Goal: Information Seeking & Learning: Understand process/instructions

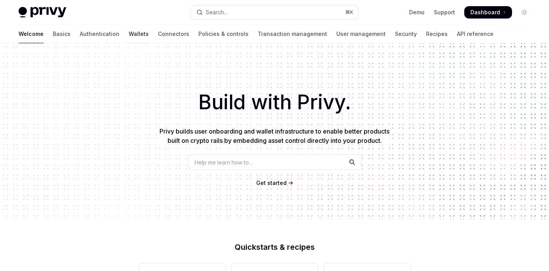
click at [129, 29] on link "Wallets" at bounding box center [139, 34] width 20 height 19
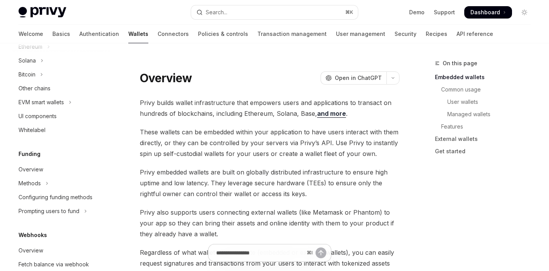
scroll to position [269, 0]
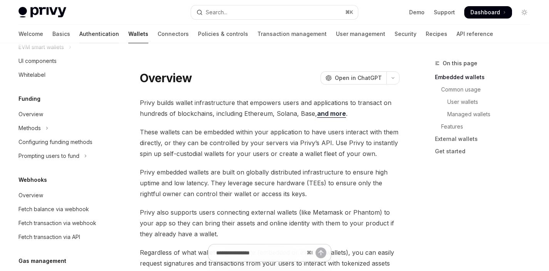
click at [79, 31] on link "Authentication" at bounding box center [99, 34] width 40 height 19
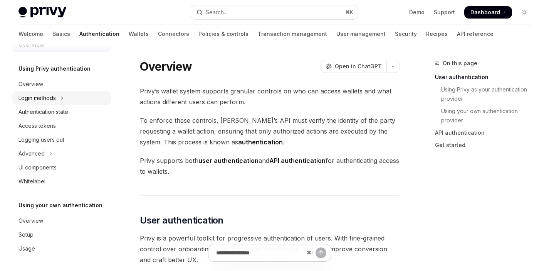
scroll to position [32, 0]
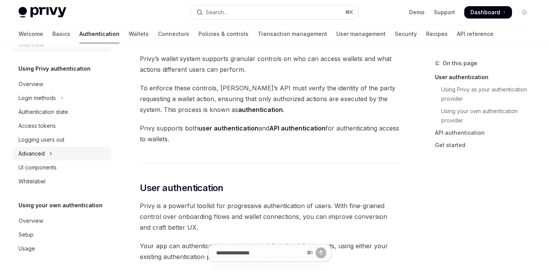
click at [68, 153] on button "Advanced" at bounding box center [61, 153] width 99 height 14
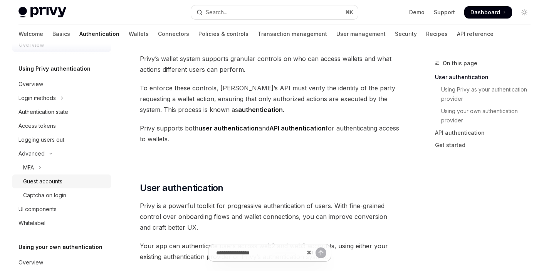
scroll to position [30, 0]
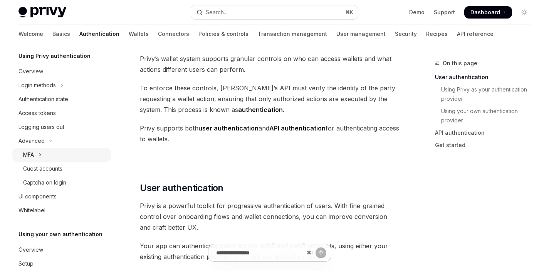
click at [68, 155] on button "MFA" at bounding box center [61, 155] width 99 height 14
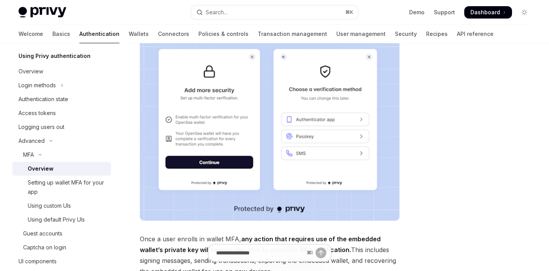
scroll to position [107, 0]
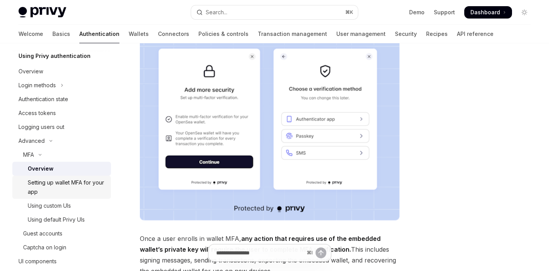
click at [75, 191] on div "Setting up wallet MFA for your app" at bounding box center [67, 187] width 79 height 19
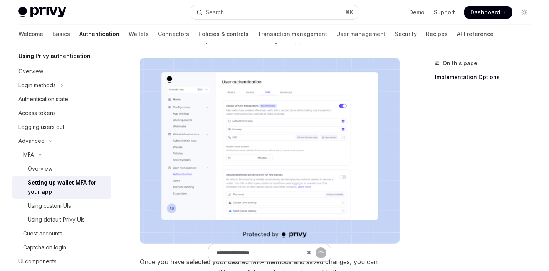
scroll to position [126, 0]
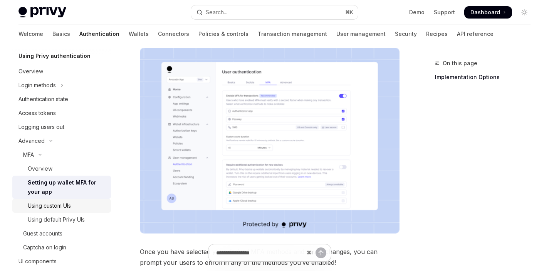
click at [69, 201] on div "Using custom UIs" at bounding box center [49, 205] width 43 height 9
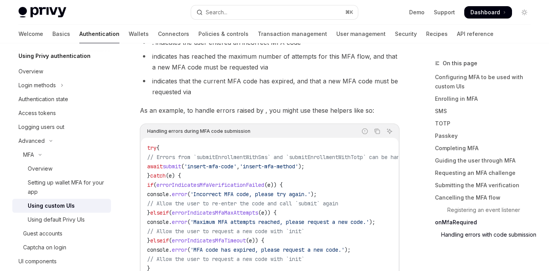
scroll to position [3497, 0]
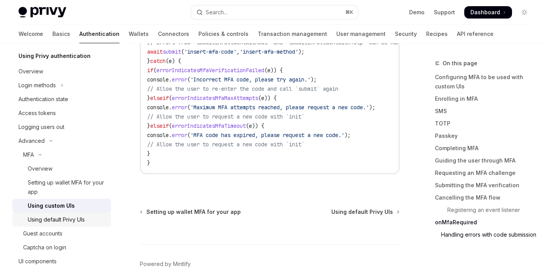
click at [85, 216] on div "Using default Privy UIs" at bounding box center [56, 219] width 57 height 9
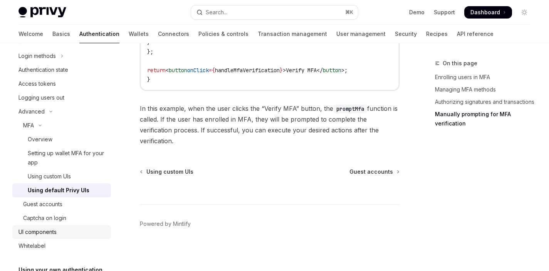
scroll to position [84, 0]
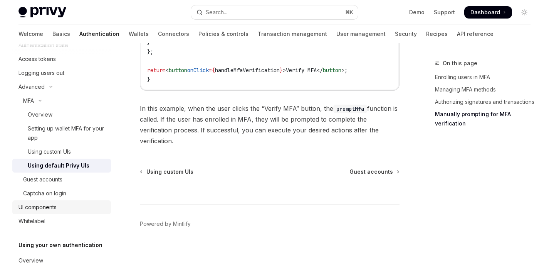
click at [67, 208] on div "UI components" at bounding box center [63, 206] width 88 height 9
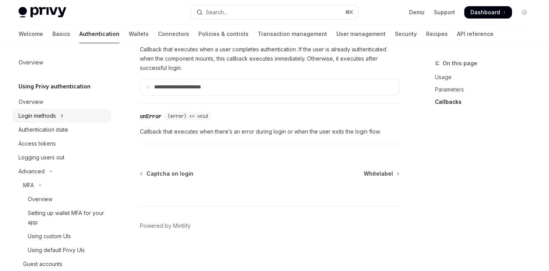
click at [65, 114] on button "Login methods" at bounding box center [61, 116] width 99 height 14
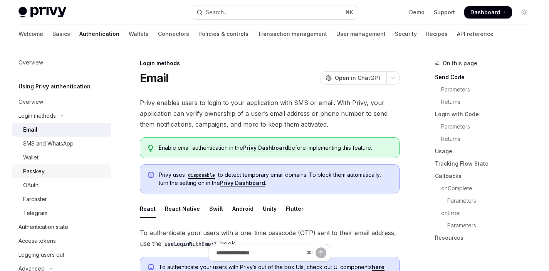
click at [65, 170] on div "Passkey" at bounding box center [64, 171] width 83 height 9
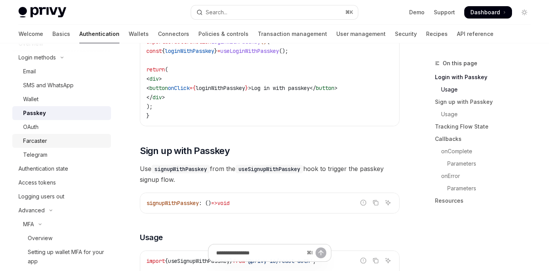
scroll to position [59, 0]
click at [61, 167] on div "Authentication state" at bounding box center [44, 167] width 50 height 9
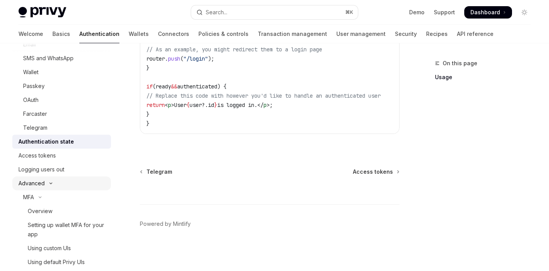
scroll to position [91, 0]
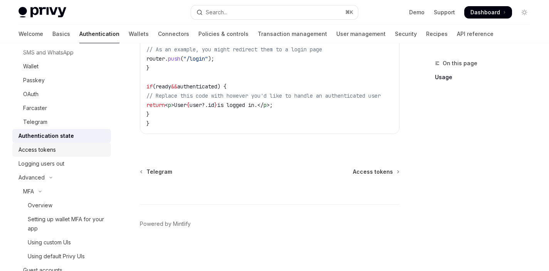
click at [60, 150] on div "Access tokens" at bounding box center [63, 149] width 88 height 9
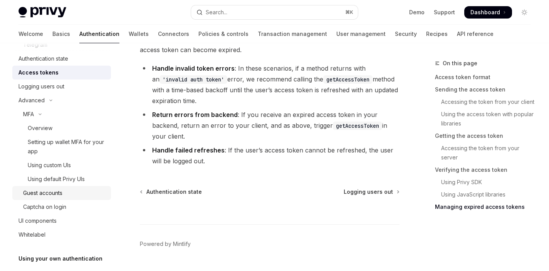
scroll to position [205, 0]
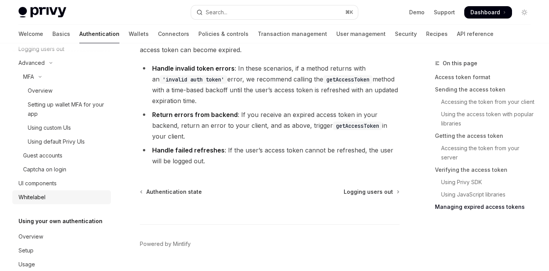
click at [71, 191] on link "Whitelabel" at bounding box center [61, 197] width 99 height 14
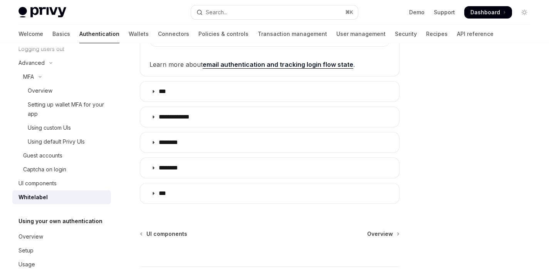
scroll to position [291, 0]
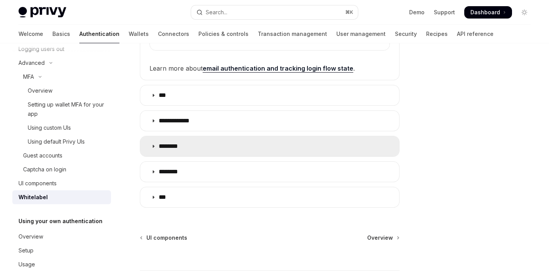
click at [191, 136] on summary "********" at bounding box center [269, 146] width 259 height 20
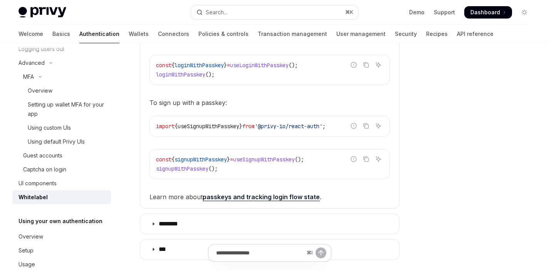
scroll to position [459, 0]
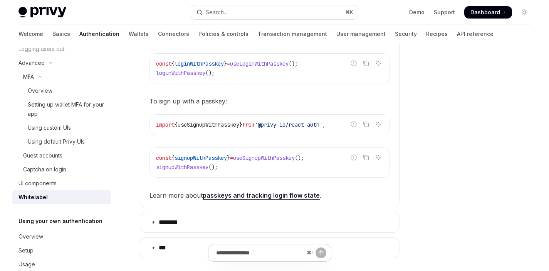
click at [256, 191] on link "passkeys and tracking login flow state" at bounding box center [261, 195] width 117 height 8
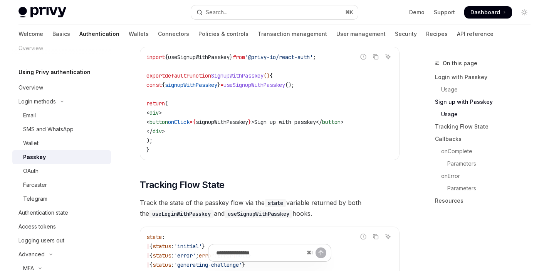
scroll to position [557, 0]
click at [263, 153] on code "import { useSignupWithPasskey } from '@privy-io/react-auth' ; export default fu…" at bounding box center [269, 103] width 247 height 102
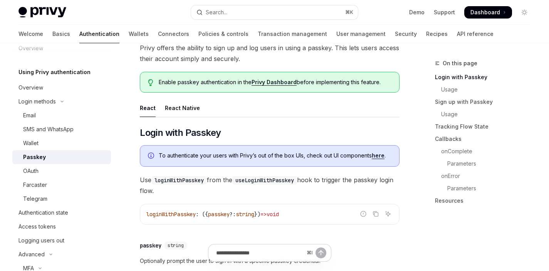
scroll to position [0, 0]
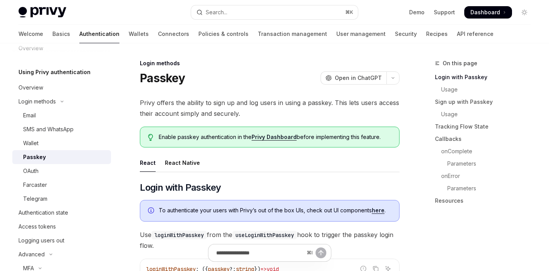
click at [266, 166] on ul "React React Native" at bounding box center [270, 162] width 260 height 19
click at [172, 161] on div "React Native" at bounding box center [182, 162] width 35 height 18
click at [61, 184] on div "Farcaster" at bounding box center [64, 184] width 83 height 9
type textarea "*"
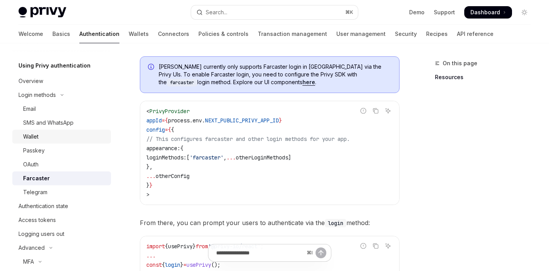
scroll to position [22, 0]
